Goal: Information Seeking & Learning: Check status

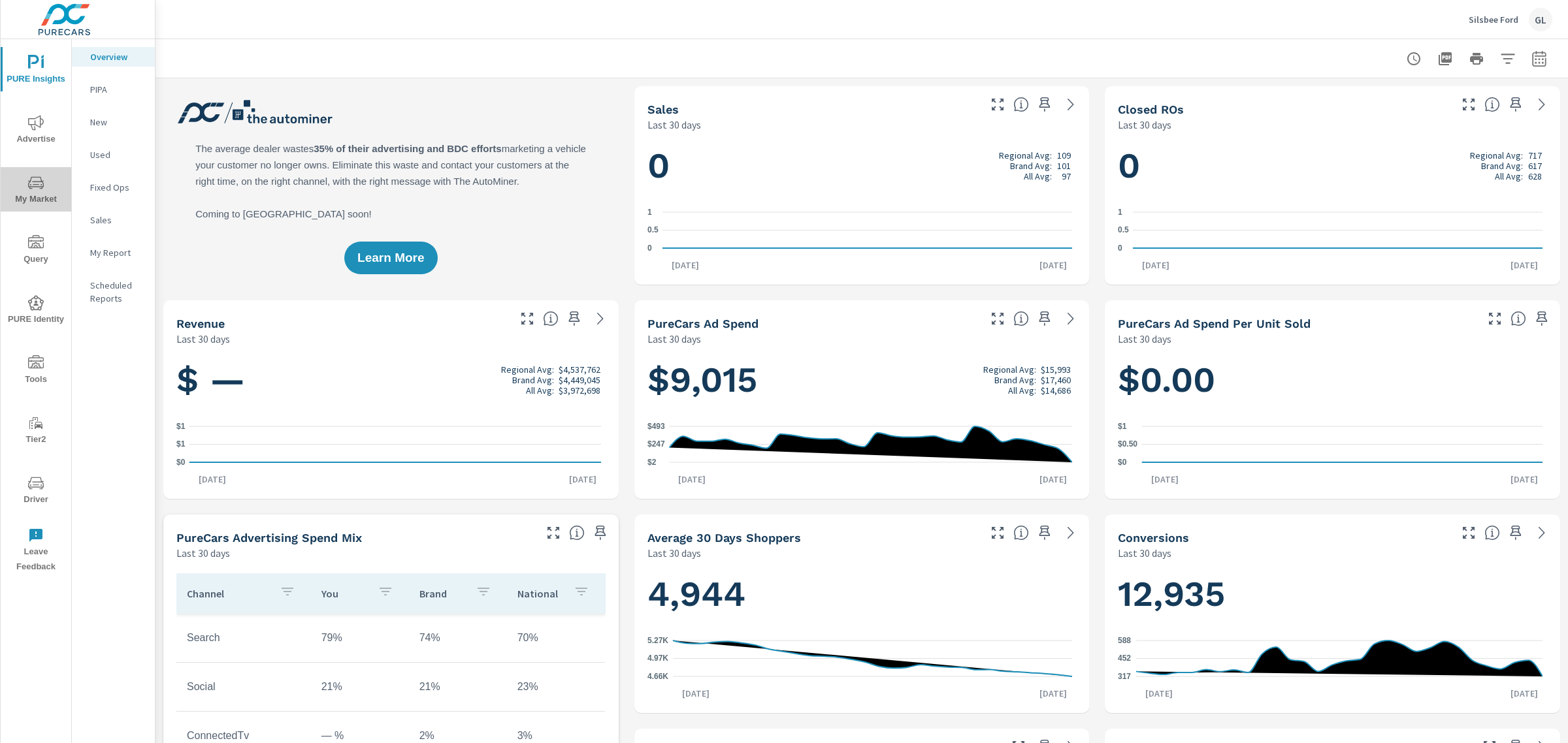
click at [31, 183] on icon "nav menu" at bounding box center [36, 183] width 16 height 16
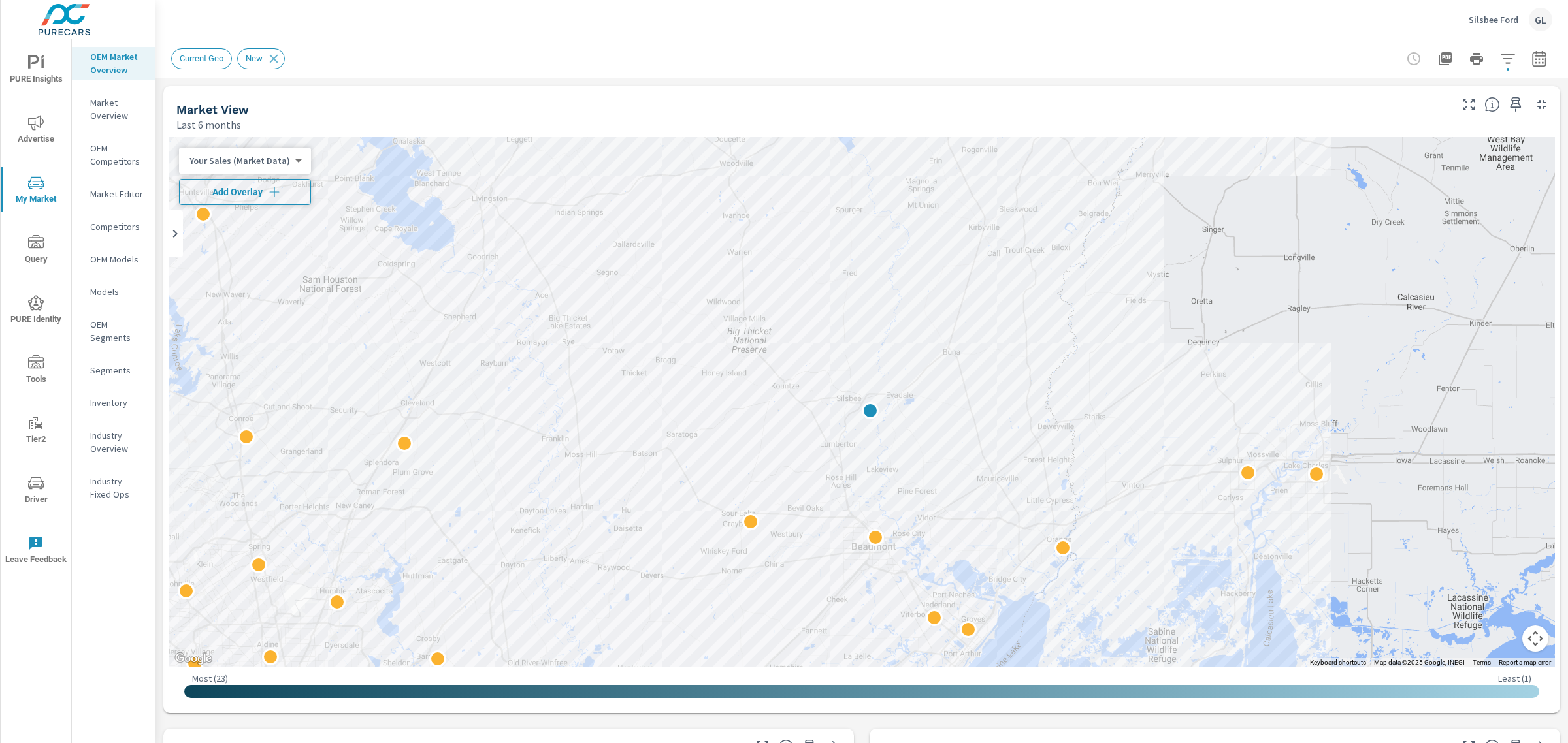
click at [229, 188] on span "Add Overlay" at bounding box center [245, 192] width 120 height 13
click at [1531, 54] on icon "button" at bounding box center [1539, 59] width 16 height 16
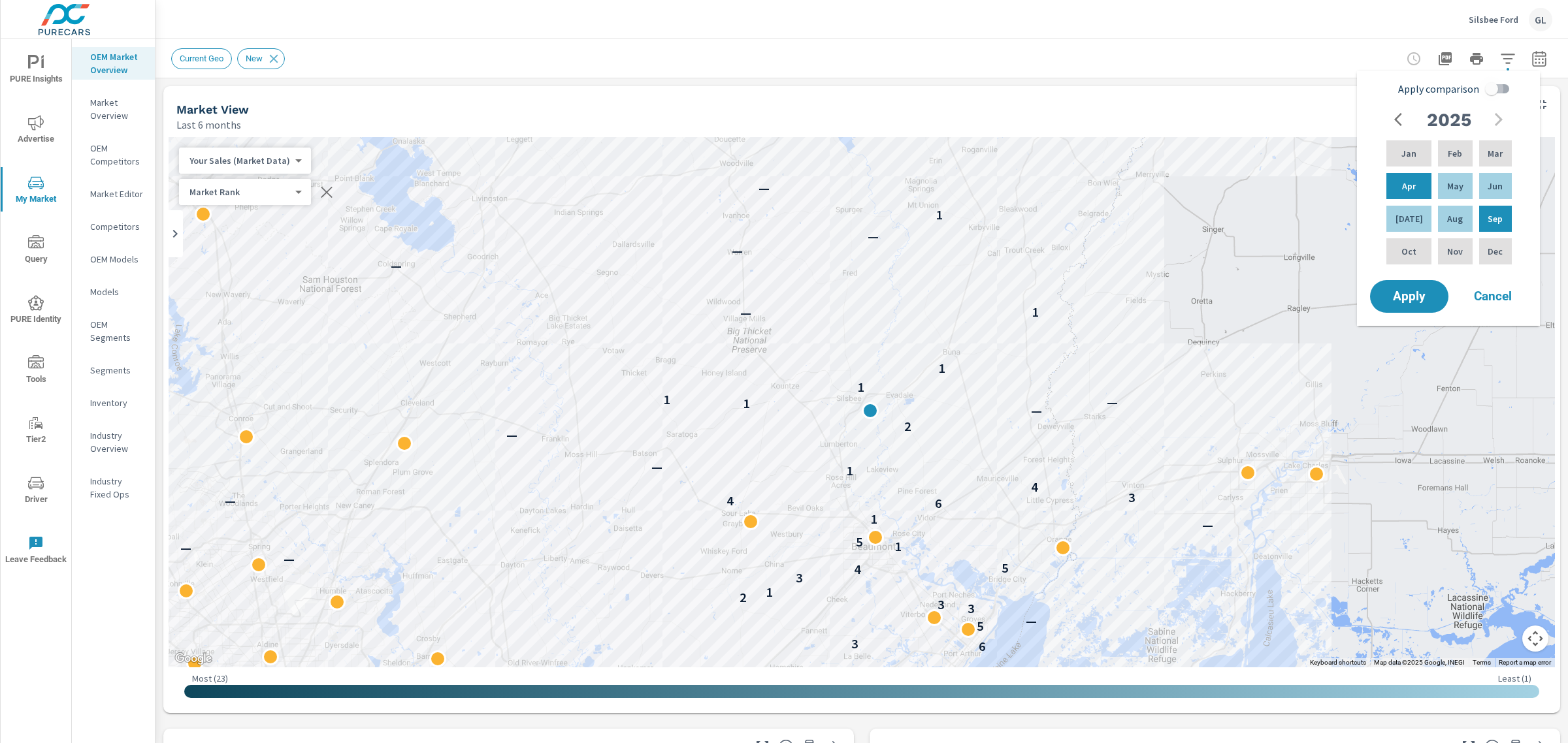
click at [1502, 90] on input "Apply comparison" at bounding box center [1491, 89] width 75 height 25
checkbox input "true"
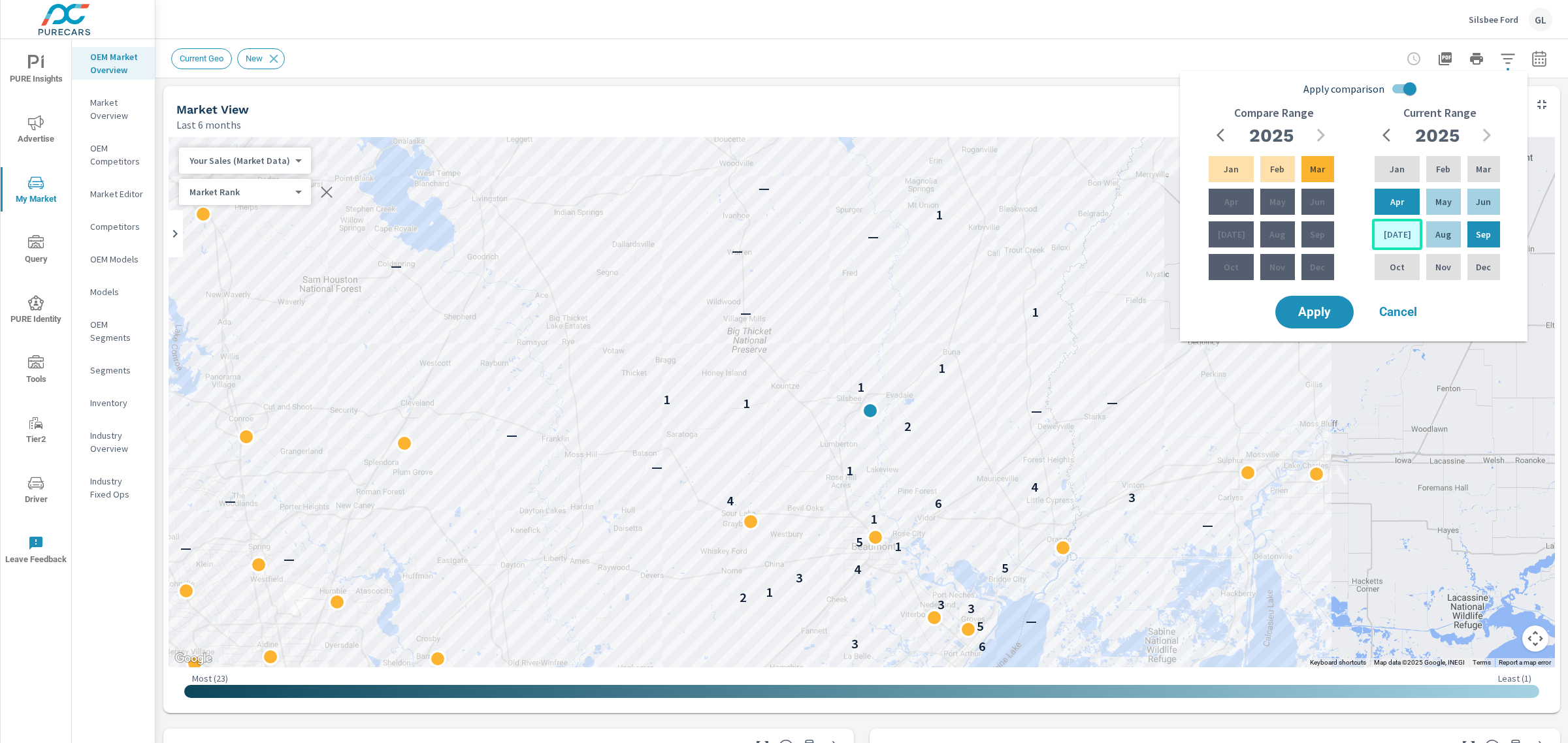
click at [1392, 230] on p "[DATE]" at bounding box center [1396, 234] width 27 height 13
click at [1478, 232] on p "Sep" at bounding box center [1482, 234] width 15 height 13
click at [1208, 194] on div "Apr" at bounding box center [1230, 201] width 50 height 31
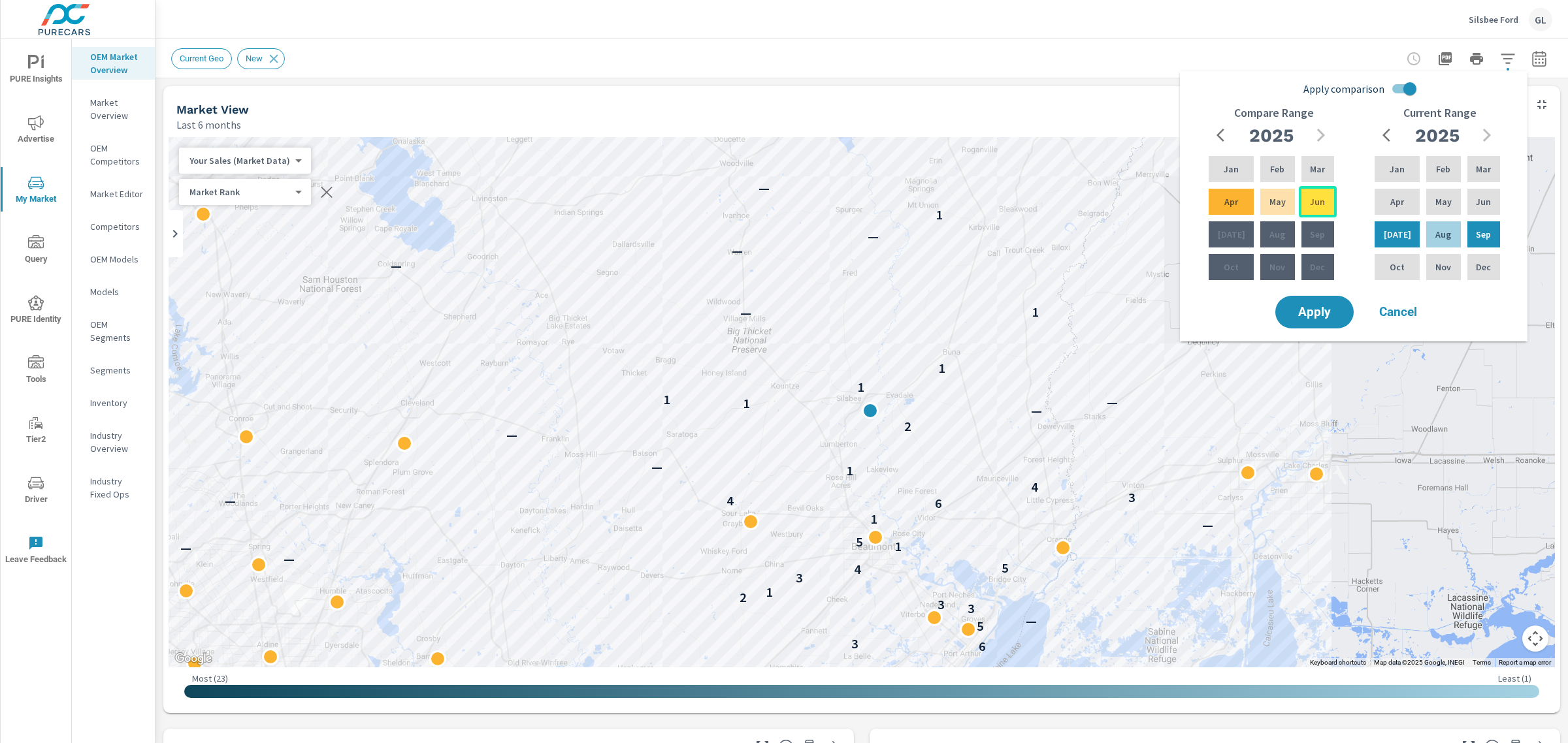
click at [1327, 200] on div "Jun" at bounding box center [1317, 201] width 38 height 31
click at [1316, 307] on span "Apply" at bounding box center [1314, 313] width 54 height 12
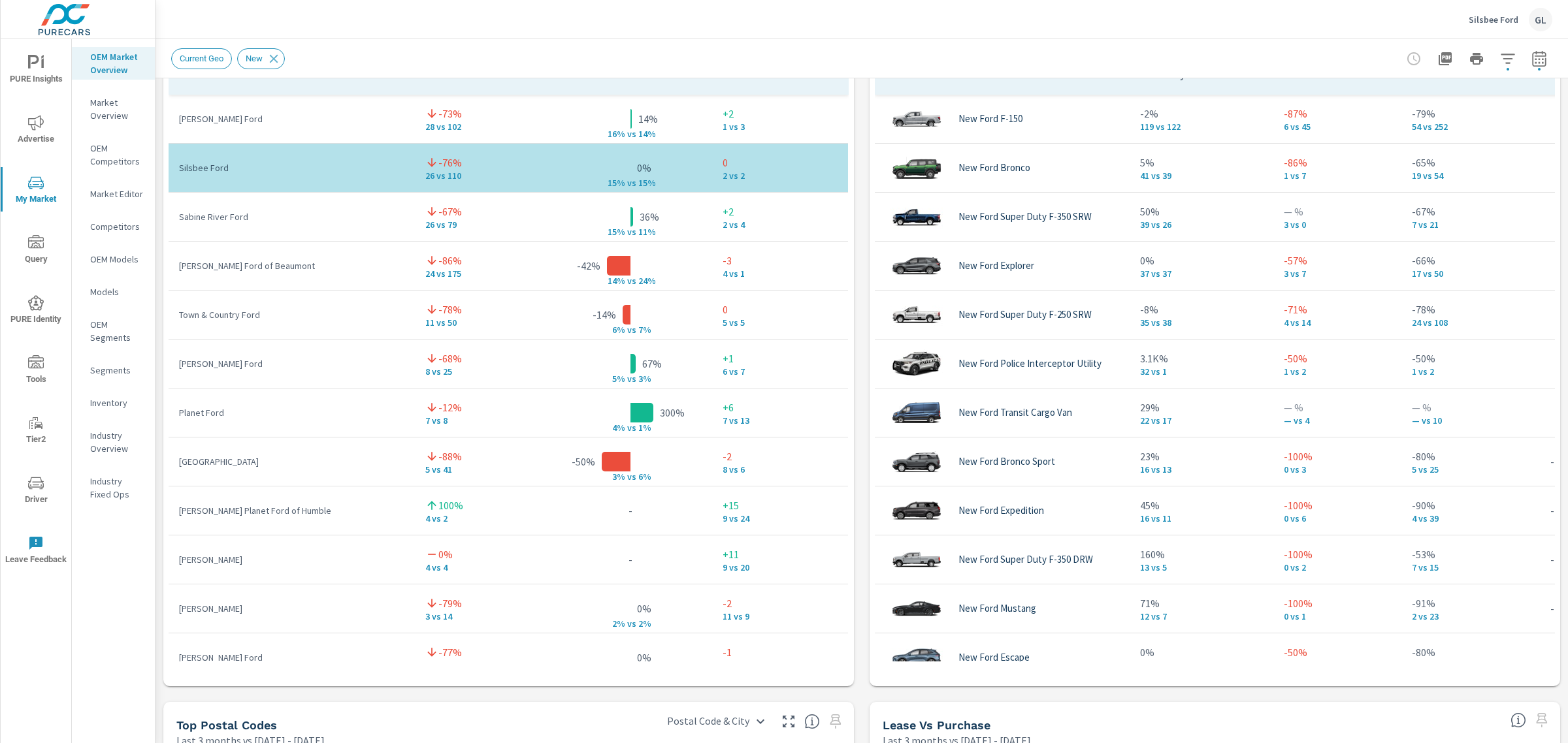
scroll to position [817, 0]
